Goal: Check status

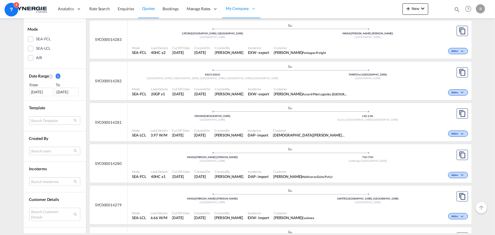
scroll to position [129, 0]
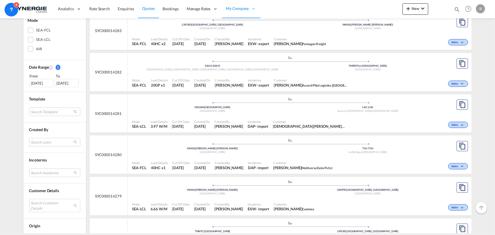
click at [51, 201] on md-select "Search Customer Details user name user [PERSON_NAME] [PERSON_NAME][EMAIL_ADDRES…" at bounding box center [54, 205] width 51 height 13
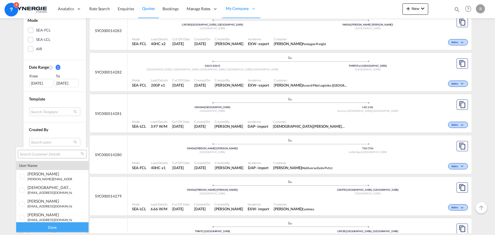
click at [49, 156] on input "search" at bounding box center [50, 154] width 61 height 5
click at [41, 81] on md-backdrop at bounding box center [247, 117] width 495 height 235
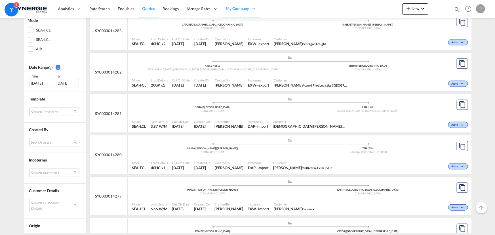
click at [41, 81] on div "[DATE]" at bounding box center [41, 83] width 24 height 9
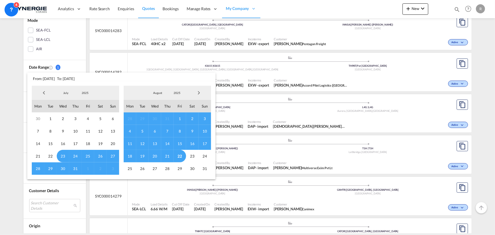
click at [42, 94] on span "Previous Month" at bounding box center [43, 92] width 11 height 11
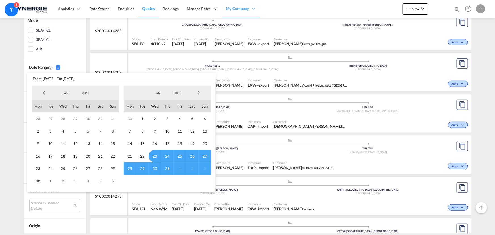
click at [42, 94] on span "Previous Month" at bounding box center [43, 92] width 11 height 11
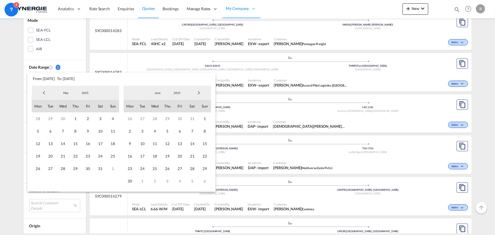
click at [42, 94] on span "Previous Month" at bounding box center [43, 92] width 11 height 11
click at [103, 119] on span "1" at bounding box center [100, 118] width 12 height 12
click at [199, 94] on span "Next Month" at bounding box center [198, 92] width 11 height 11
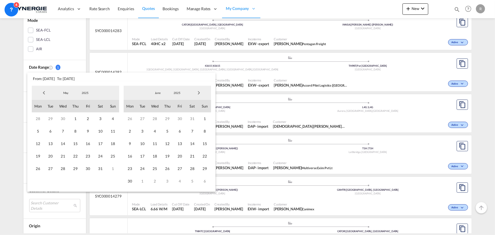
click at [199, 94] on span "Next Month" at bounding box center [198, 92] width 11 height 11
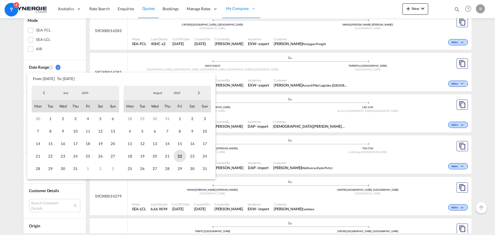
click at [179, 156] on span "22" at bounding box center [180, 156] width 12 height 12
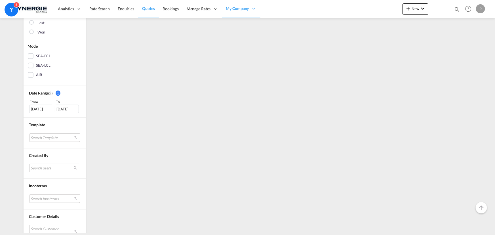
scroll to position [155, 0]
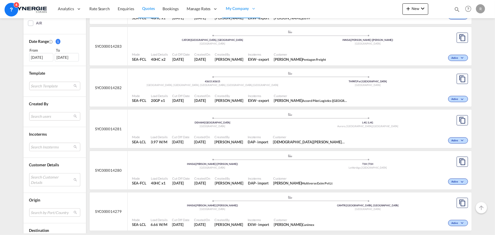
click at [47, 178] on md-select "Search Customer Details" at bounding box center [54, 179] width 51 height 13
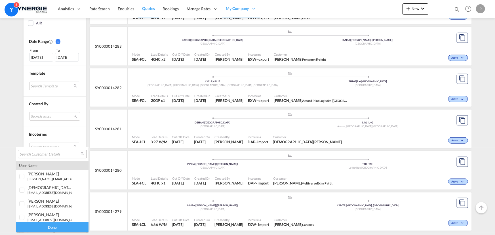
click at [53, 153] on input "search" at bounding box center [50, 154] width 61 height 5
paste input "[PERSON_NAME][EMAIL_ADDRESS][PERSON_NAME][DOMAIN_NAME]"
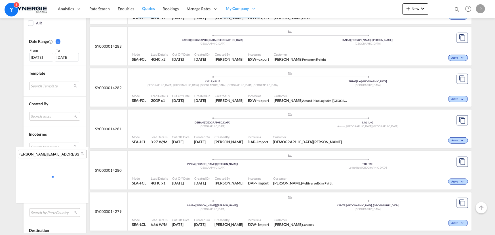
scroll to position [0, 0]
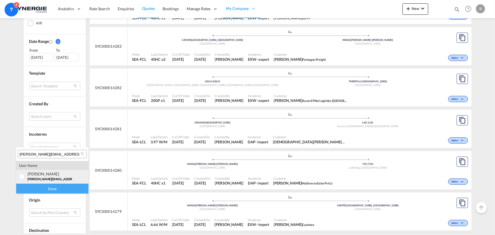
type input "[PERSON_NAME][EMAIL_ADDRESS][PERSON_NAME][DOMAIN_NAME]"
click at [20, 174] on div at bounding box center [22, 177] width 6 height 6
click at [45, 189] on div "Done" at bounding box center [52, 189] width 72 height 10
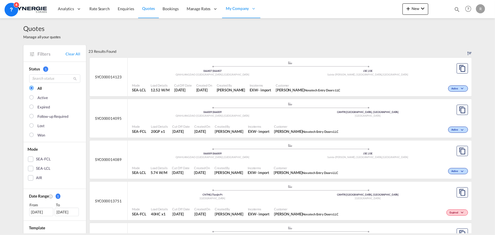
scroll to position [77, 0]
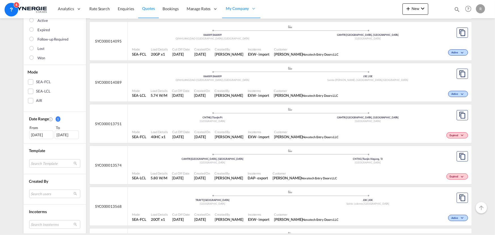
click at [288, 132] on span "Customer" at bounding box center [306, 132] width 64 height 4
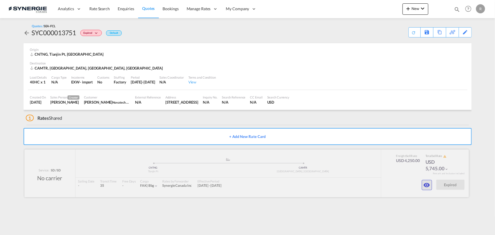
click at [429, 187] on md-icon "icon-eye" at bounding box center [427, 185] width 7 height 7
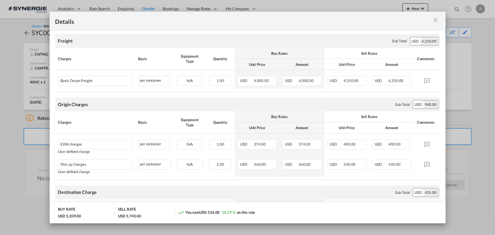
scroll to position [51, 0]
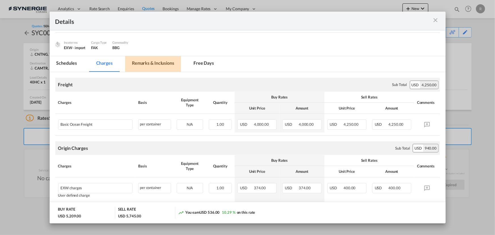
click at [159, 64] on md-tab-item "Remarks & Inclusions" at bounding box center [153, 64] width 56 height 16
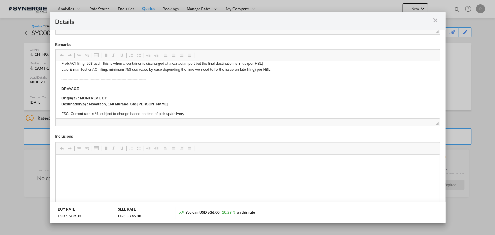
scroll to position [129, 0]
